Goal: Information Seeking & Learning: Learn about a topic

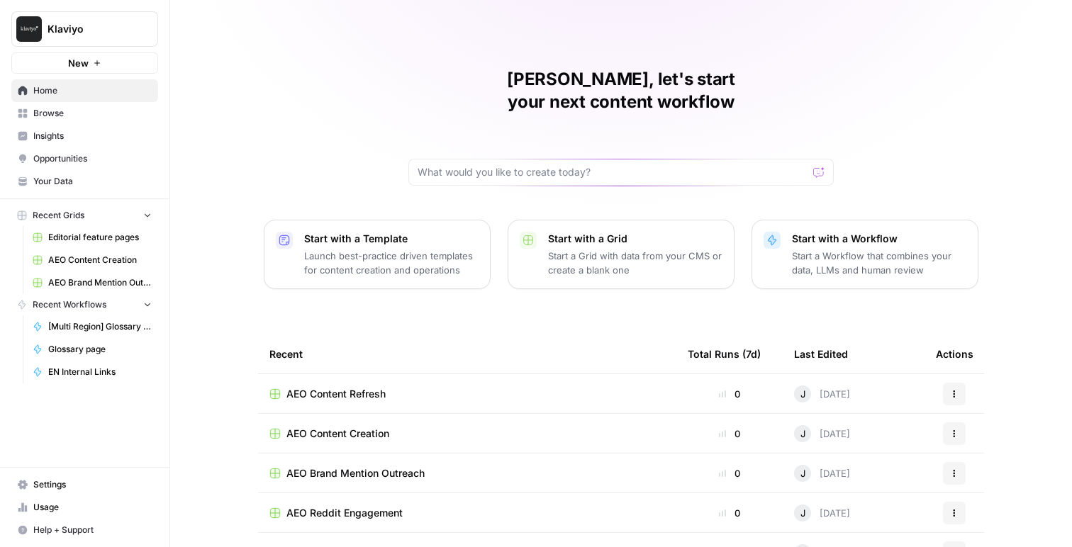
click at [41, 145] on link "Insights" at bounding box center [84, 136] width 147 height 23
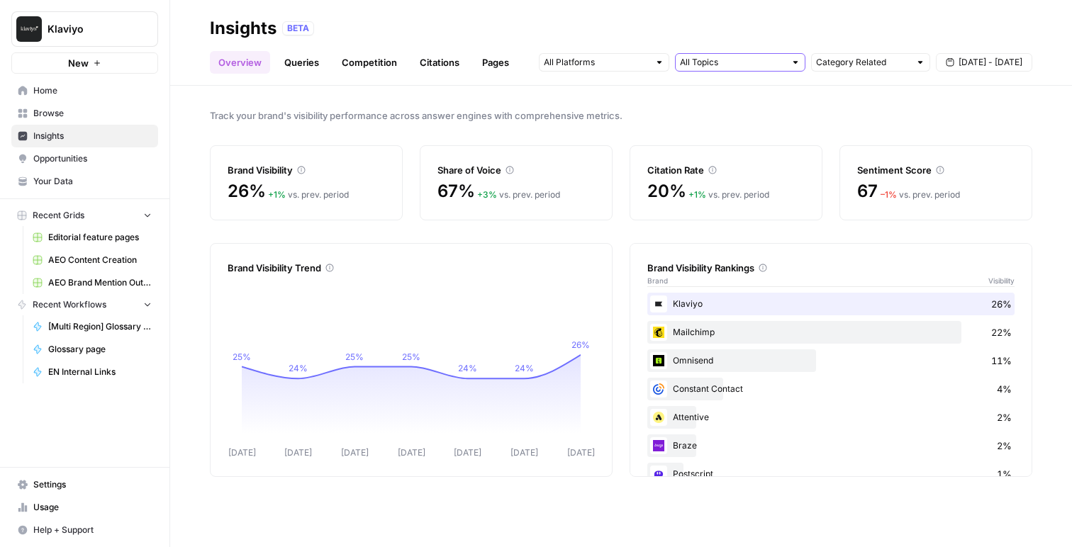
click at [761, 62] on input "text" at bounding box center [732, 62] width 105 height 14
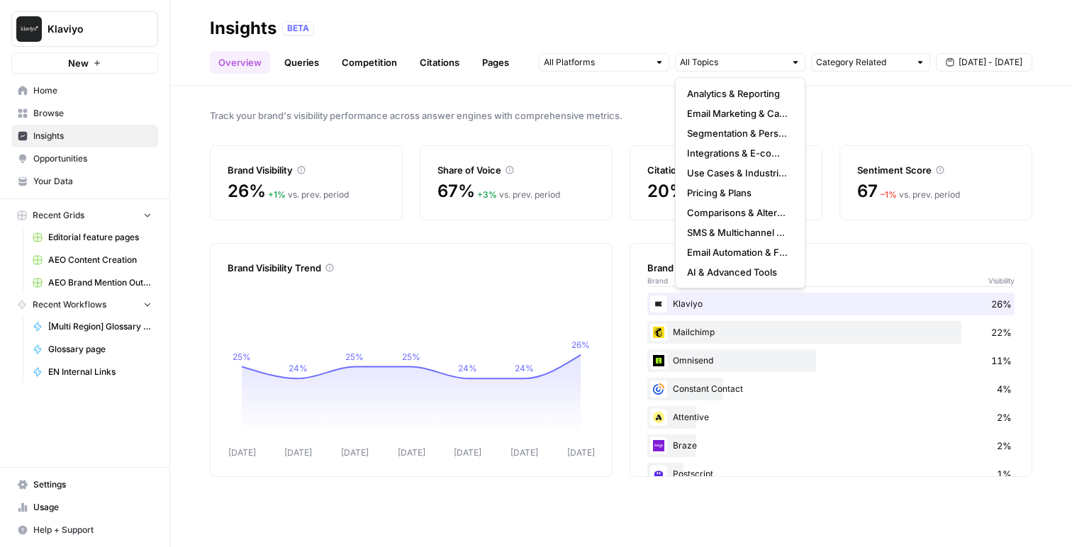
click at [967, 62] on span "[DATE] - [DATE]" at bounding box center [990, 62] width 64 height 13
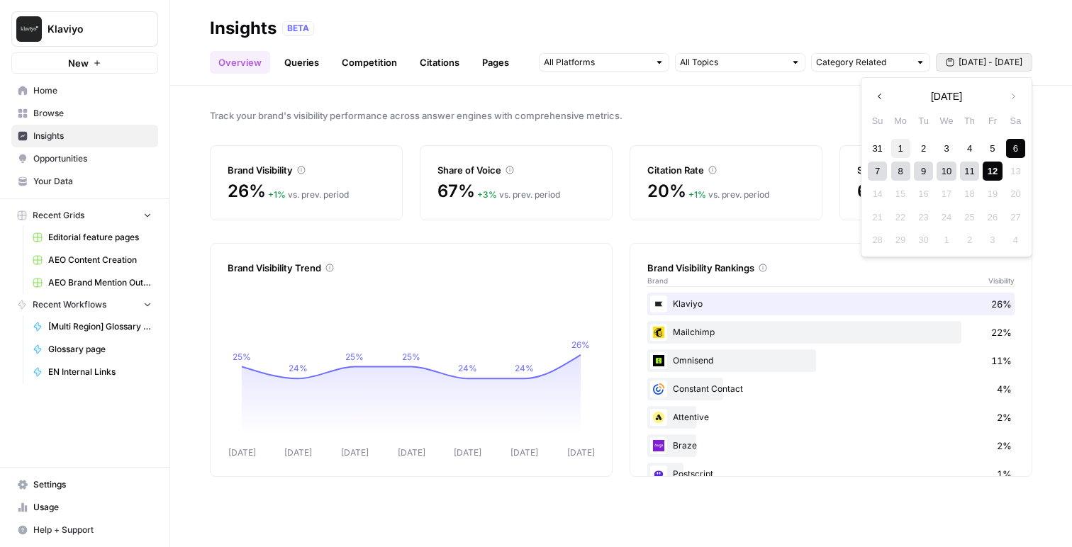
click at [895, 143] on div "1" at bounding box center [900, 148] width 19 height 19
click at [995, 169] on div "12" at bounding box center [992, 171] width 19 height 19
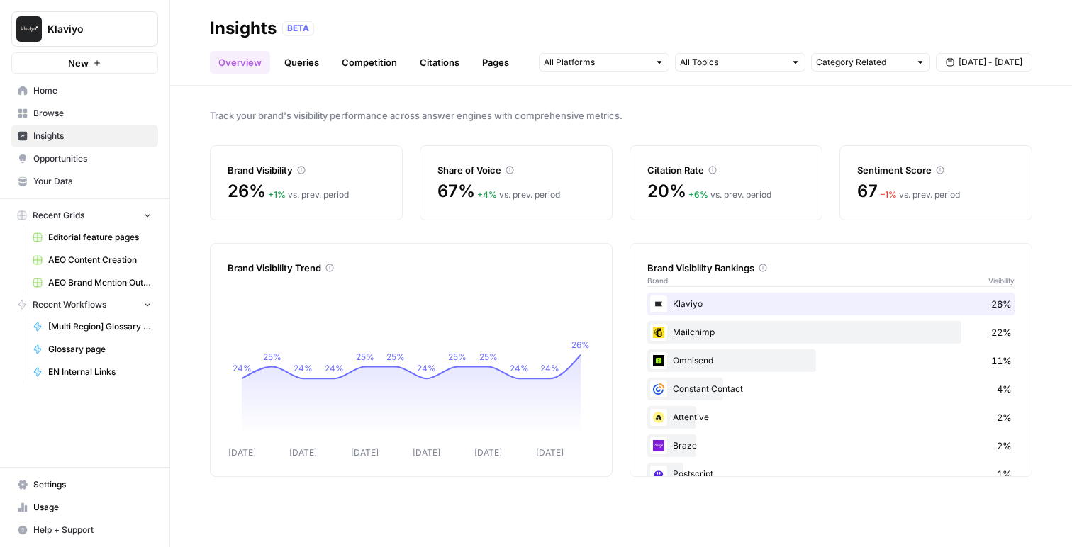
click at [357, 67] on link "Competition" at bounding box center [369, 62] width 72 height 23
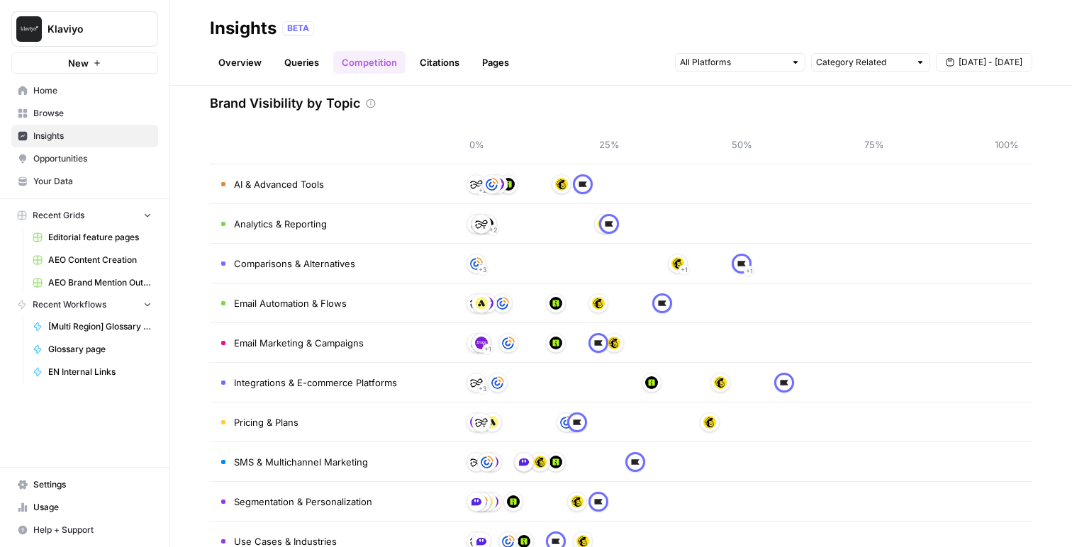
scroll to position [62, 0]
click at [683, 62] on input "text" at bounding box center [732, 62] width 105 height 14
click at [585, 43] on div "Overview Queries Competition Citations Pages Category Related [DATE] - [DATE]" at bounding box center [621, 57] width 822 height 34
click at [721, 61] on input "text" at bounding box center [732, 62] width 105 height 14
click at [659, 33] on div "BETA" at bounding box center [657, 28] width 750 height 14
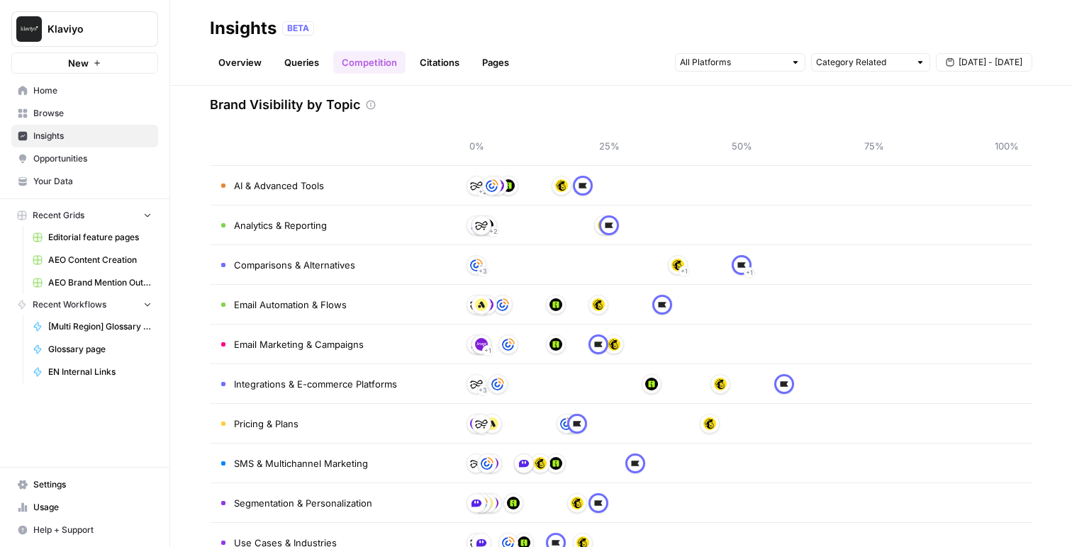
click at [437, 74] on header "Insights BETA Overview Queries Competition Citations Pages Category Related [DA…" at bounding box center [621, 43] width 902 height 86
click at [437, 64] on link "Citations" at bounding box center [439, 62] width 57 height 23
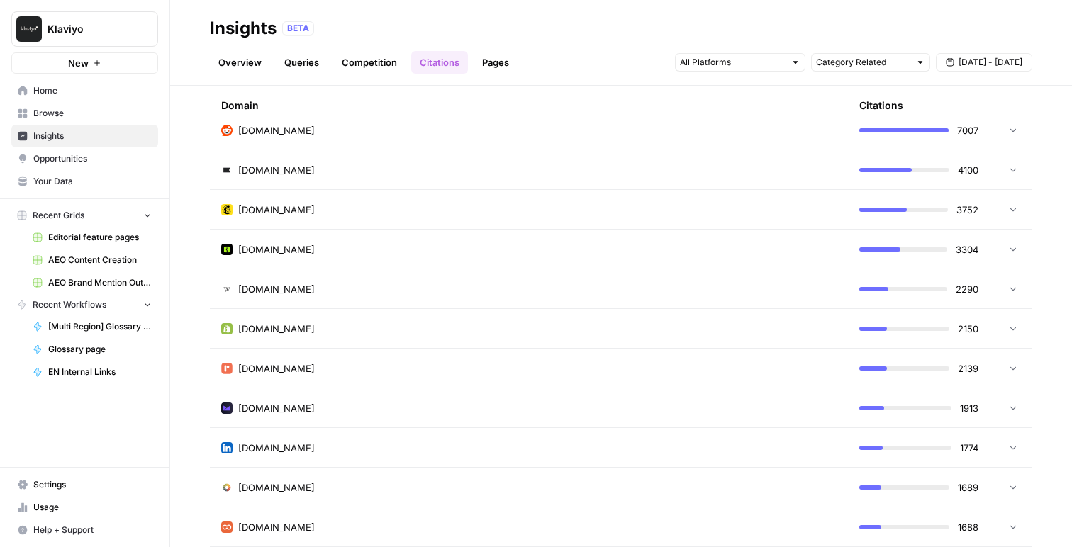
scroll to position [192, 0]
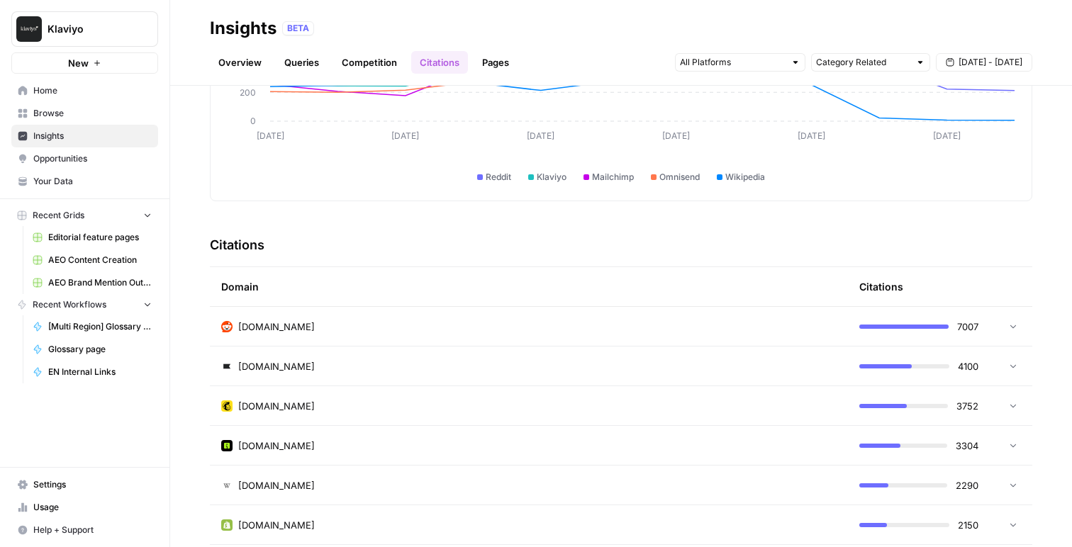
click at [542, 361] on div "[DOMAIN_NAME]" at bounding box center [528, 366] width 615 height 14
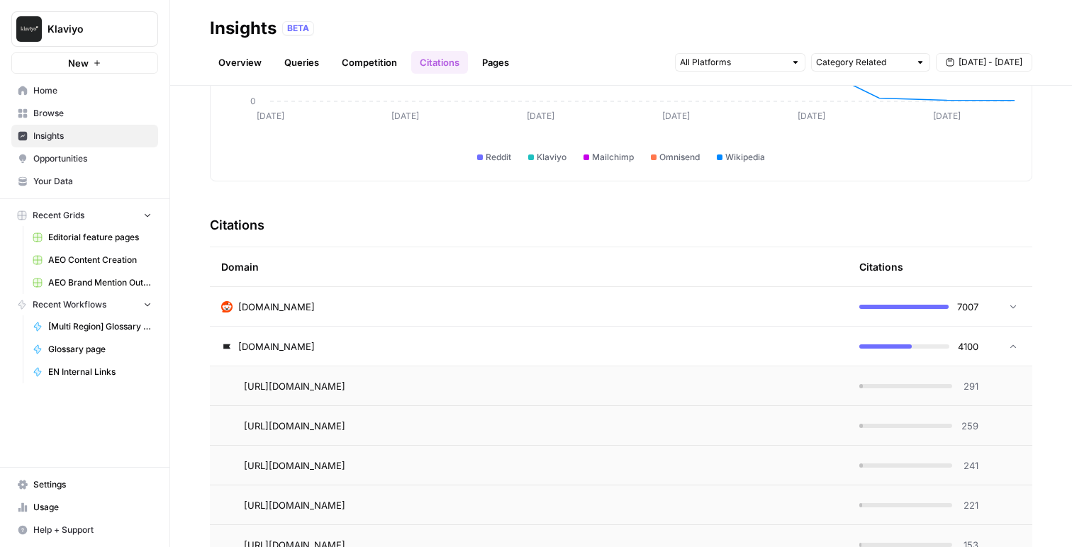
scroll to position [220, 0]
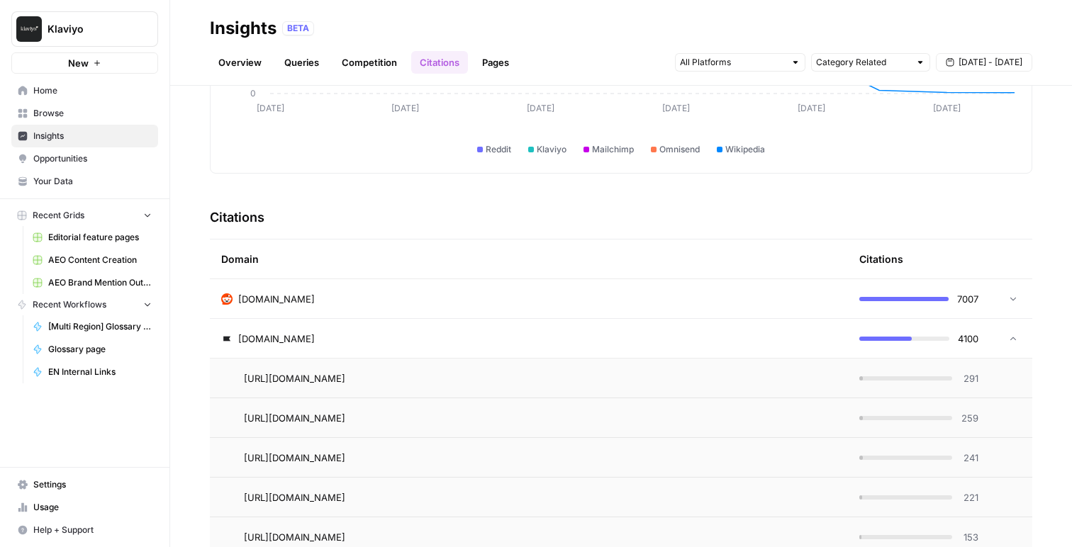
click at [617, 377] on div "[URL][DOMAIN_NAME] Go to page" at bounding box center [540, 378] width 593 height 17
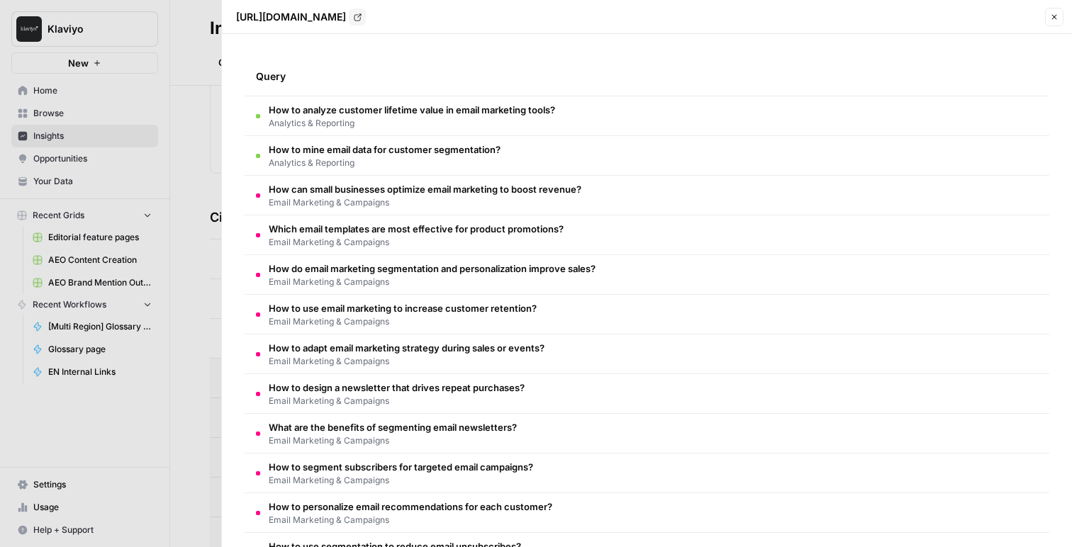
click at [203, 139] on div at bounding box center [536, 273] width 1072 height 547
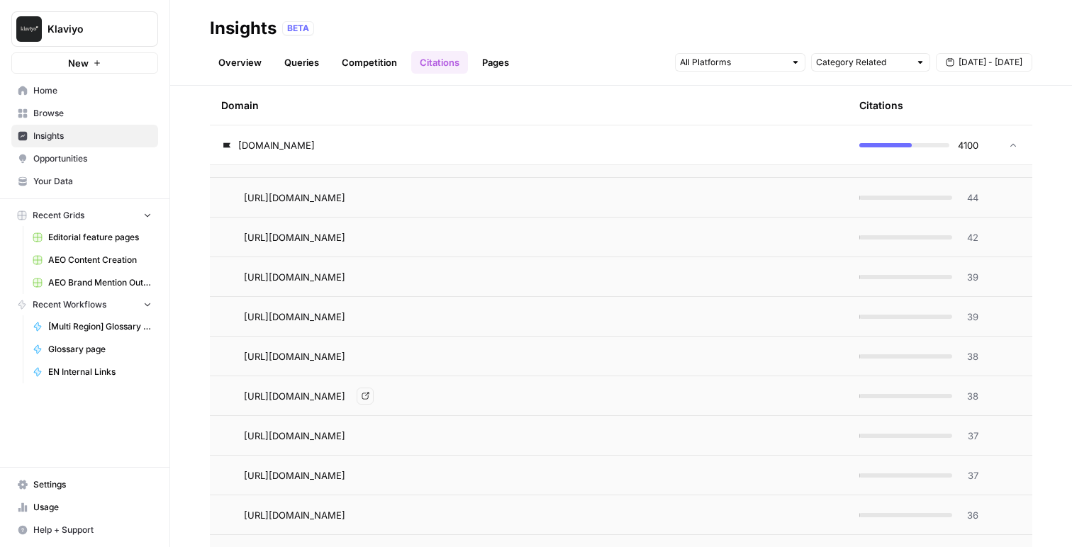
scroll to position [1198, 0]
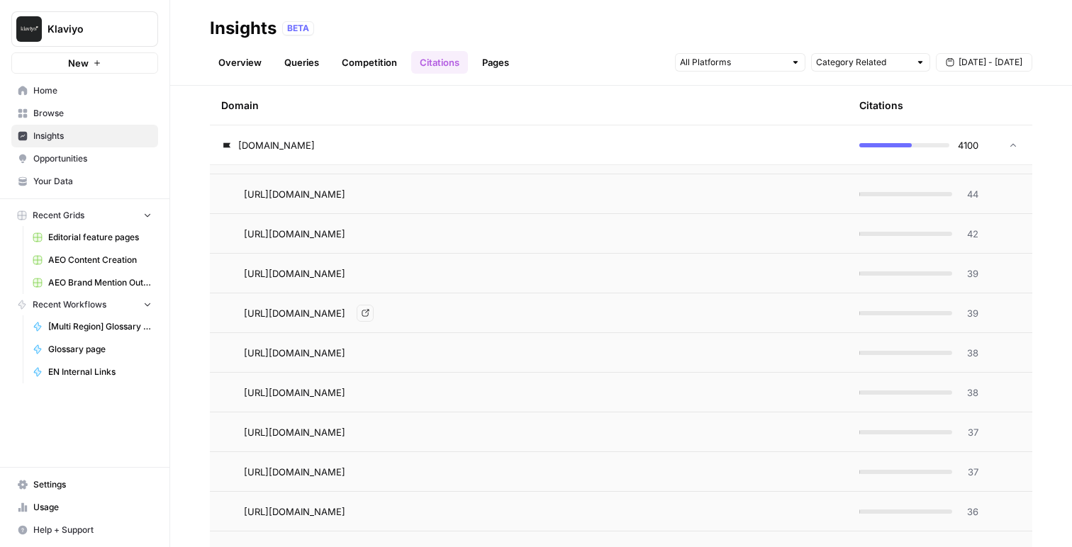
click at [644, 310] on div "[URL][DOMAIN_NAME] Go to page" at bounding box center [540, 313] width 593 height 17
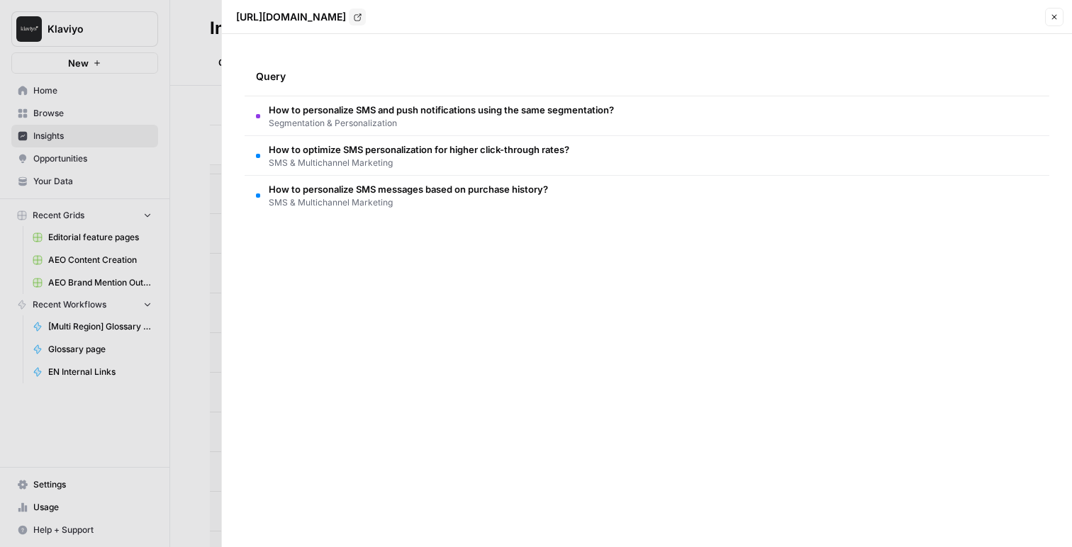
click at [201, 258] on div at bounding box center [536, 273] width 1072 height 547
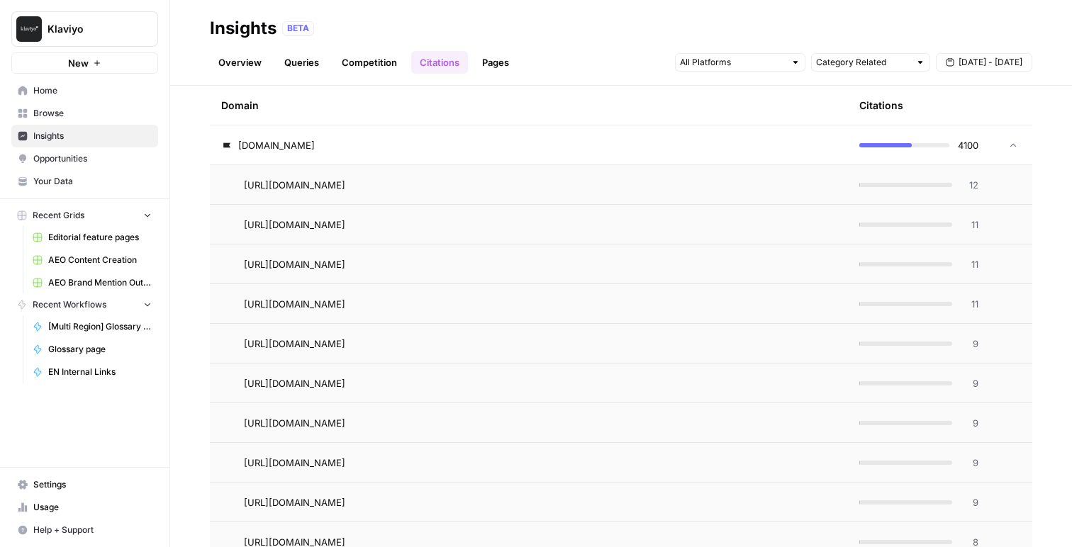
scroll to position [3393, 0]
click at [630, 301] on div "[URL][DOMAIN_NAME] Go to page" at bounding box center [540, 301] width 593 height 17
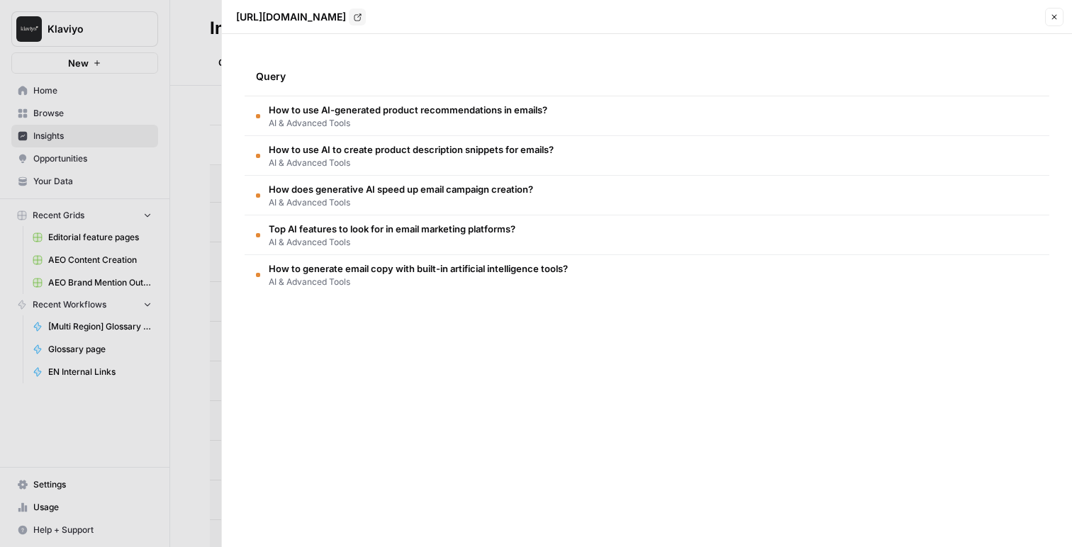
click at [426, 130] on td "How to use AI-generated product recommendations in emails? AI & Advanced Tools" at bounding box center [647, 115] width 805 height 39
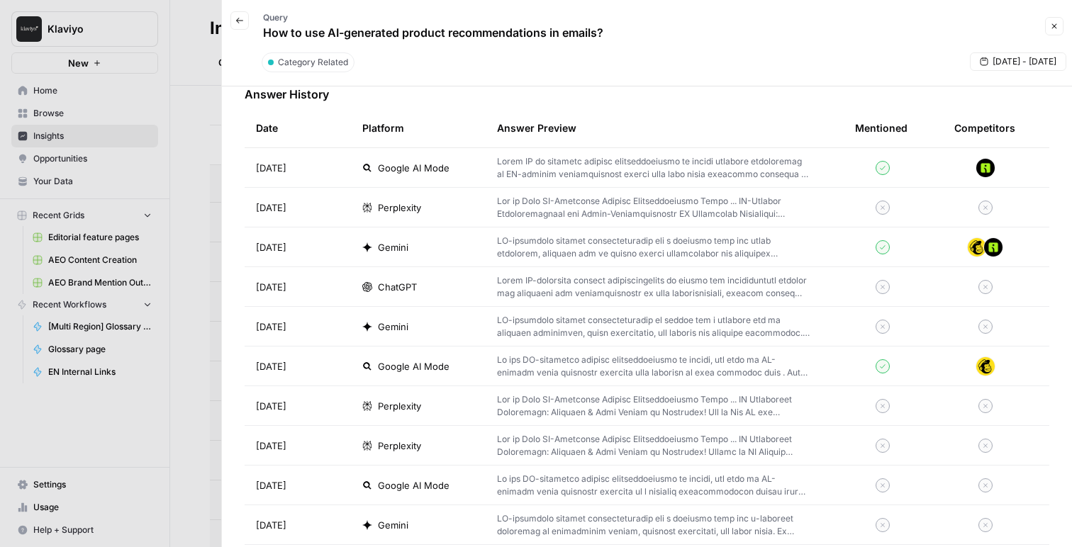
scroll to position [436, 0]
click at [245, 18] on button "Back" at bounding box center [239, 20] width 18 height 18
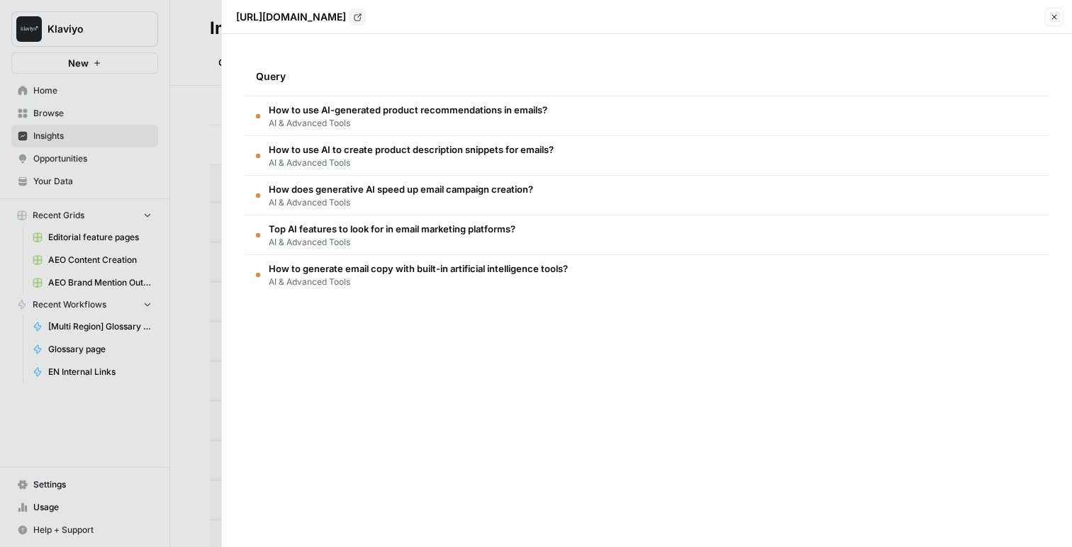
scroll to position [0, 0]
click at [179, 100] on div at bounding box center [536, 273] width 1072 height 547
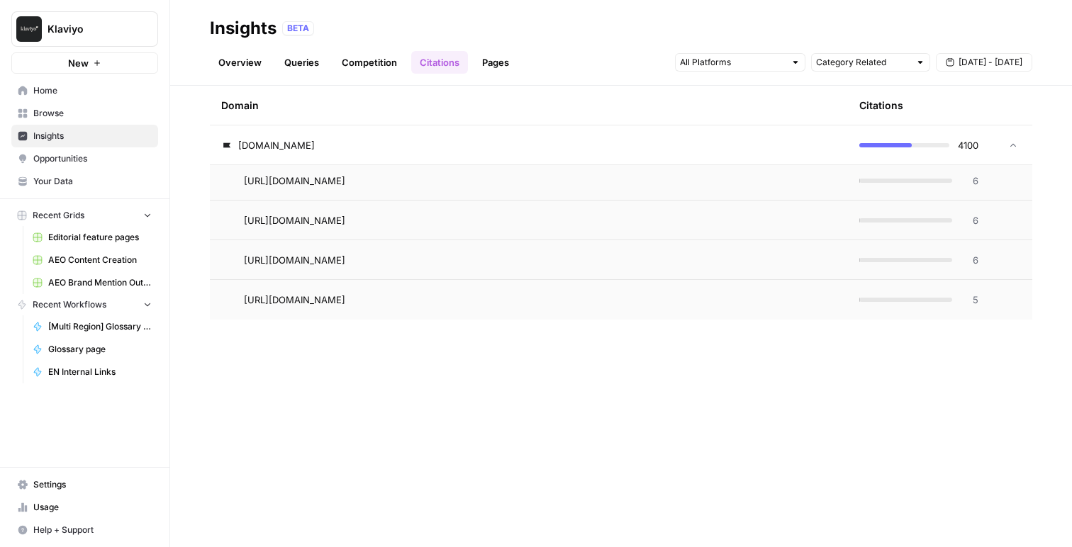
scroll to position [4401, 0]
